Goal: Contribute content

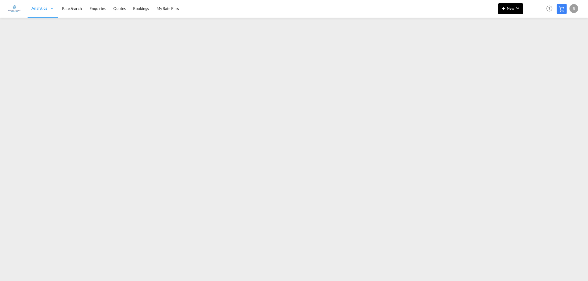
click at [510, 10] on span "New" at bounding box center [510, 8] width 21 height 4
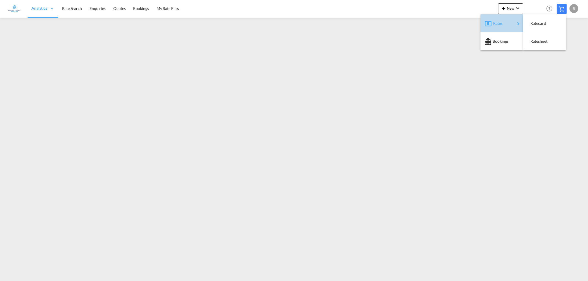
click at [513, 21] on div "Rates" at bounding box center [504, 24] width 22 height 14
click at [536, 42] on span "Ratesheet" at bounding box center [533, 41] width 6 height 11
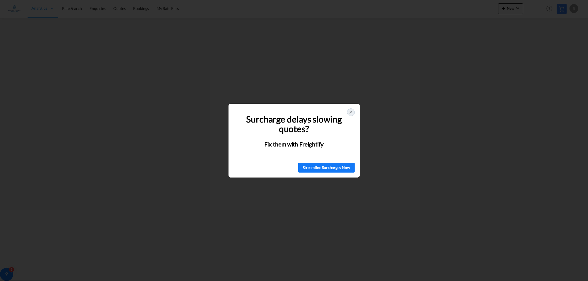
click at [350, 112] on icon at bounding box center [351, 112] width 4 height 4
